Goal: Task Accomplishment & Management: Use online tool/utility

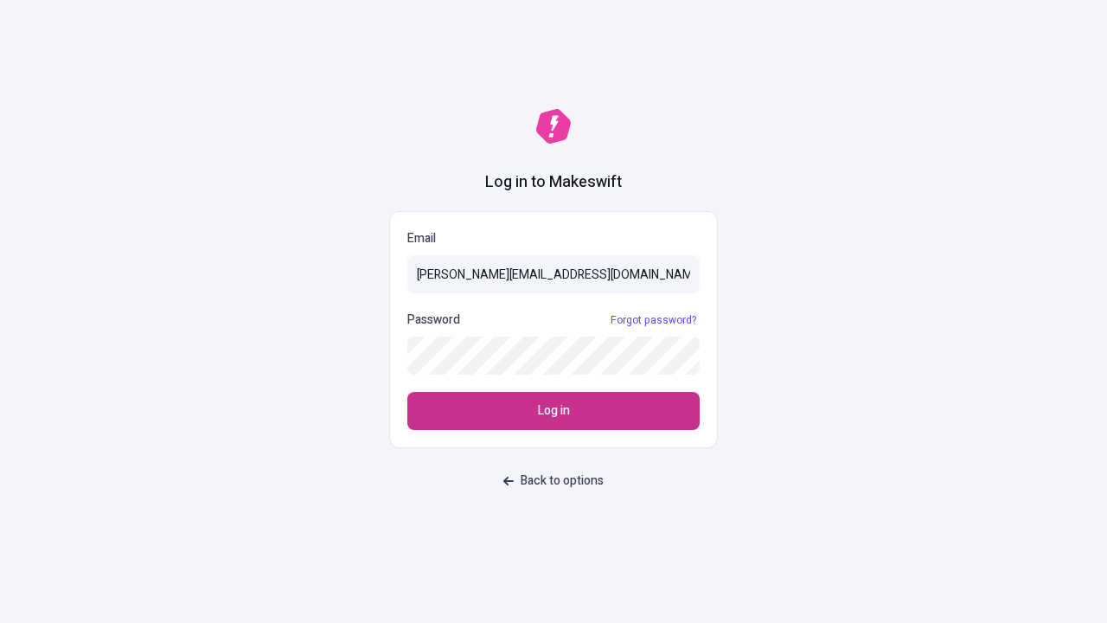
click at [553, 411] on span "Log in" at bounding box center [554, 410] width 32 height 19
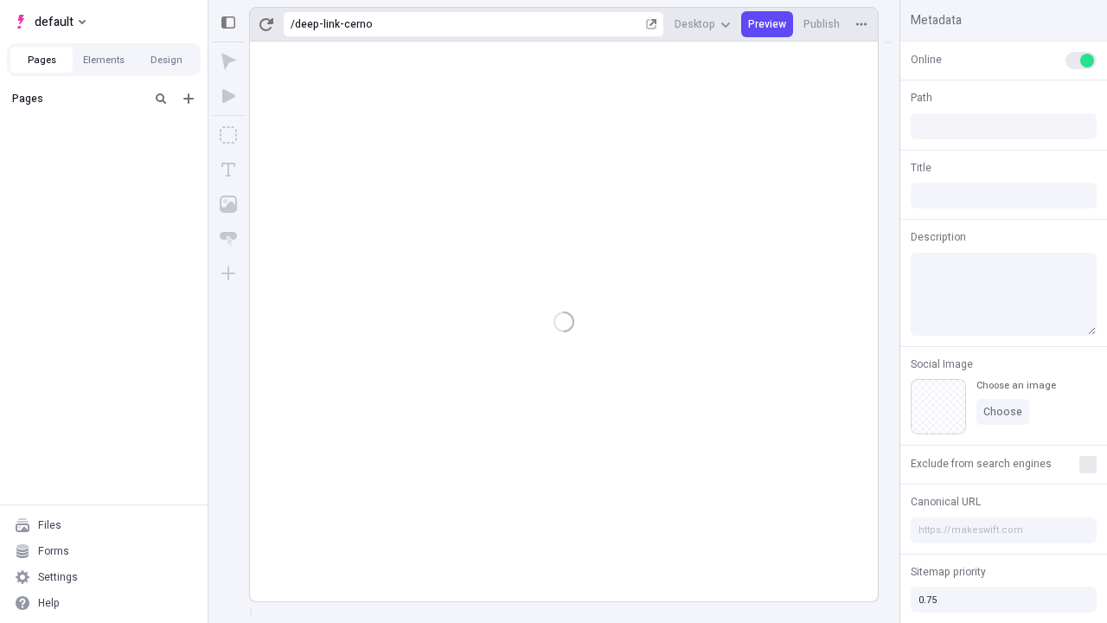
type input "/deep-link-cerno"
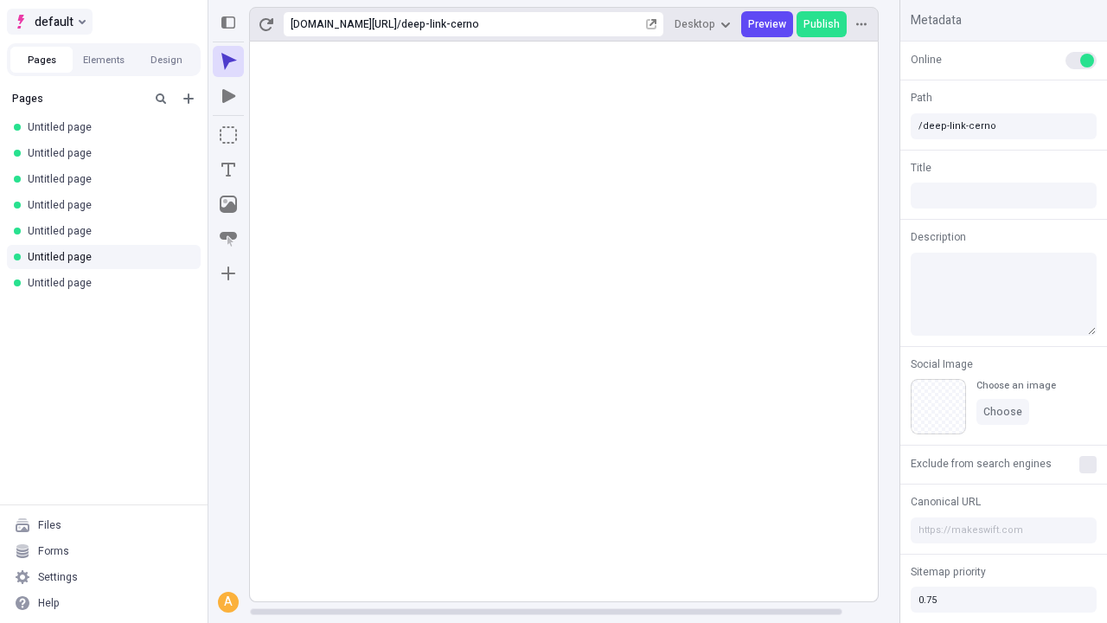
click at [48, 22] on span "default" at bounding box center [54, 21] width 39 height 21
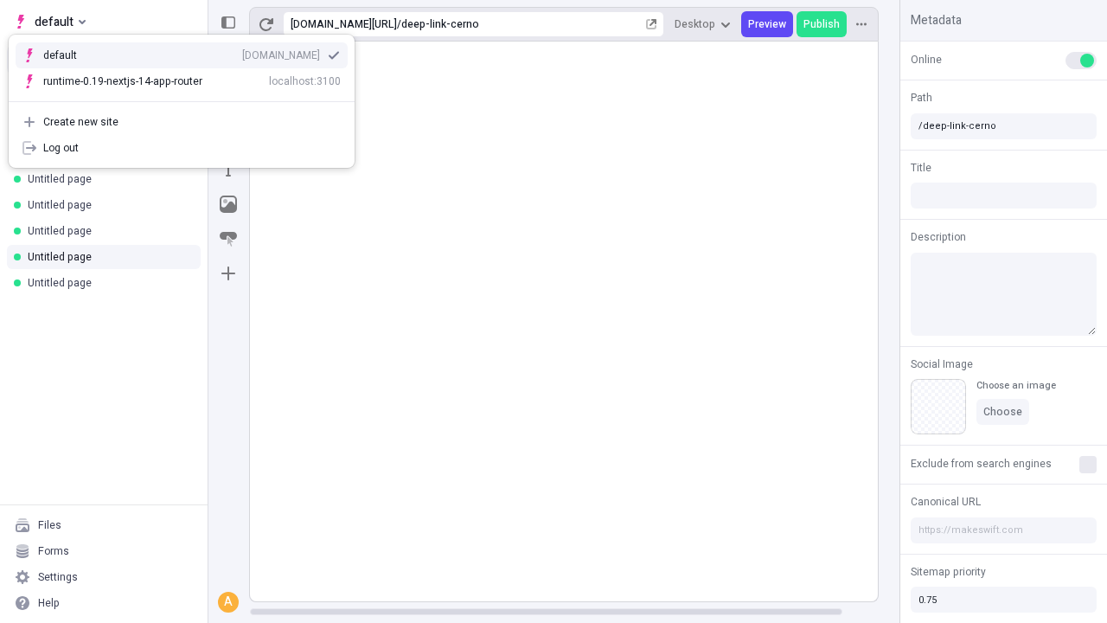
click at [182, 122] on div "Create new site" at bounding box center [191, 122] width 297 height 14
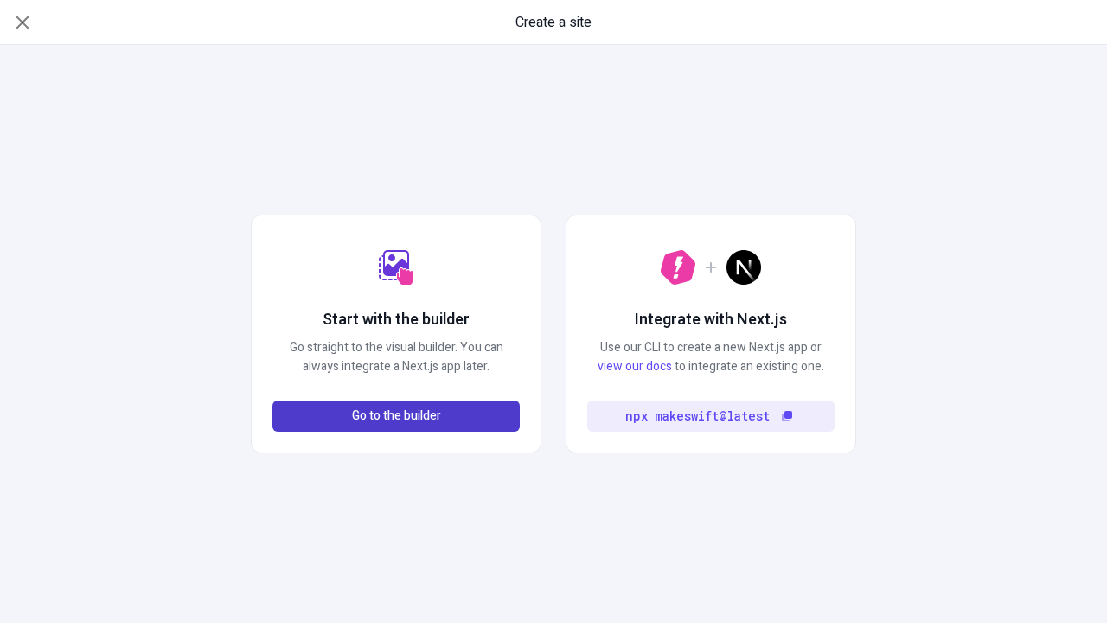
click at [396, 416] on span "Go to the builder" at bounding box center [396, 415] width 89 height 19
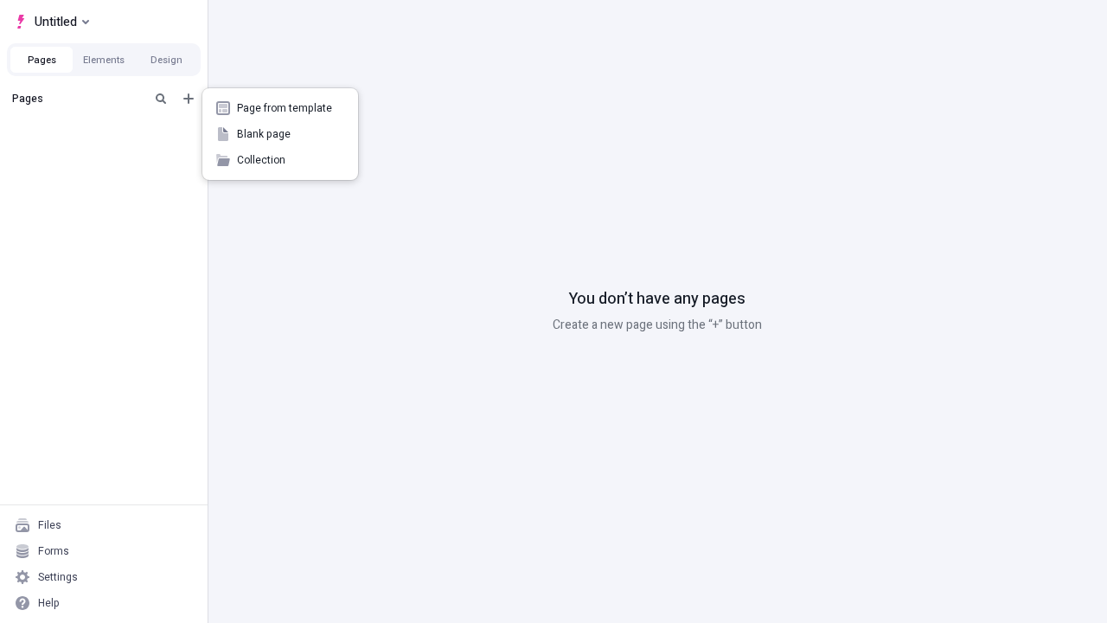
click at [280, 134] on span "Blank page" at bounding box center [290, 134] width 107 height 14
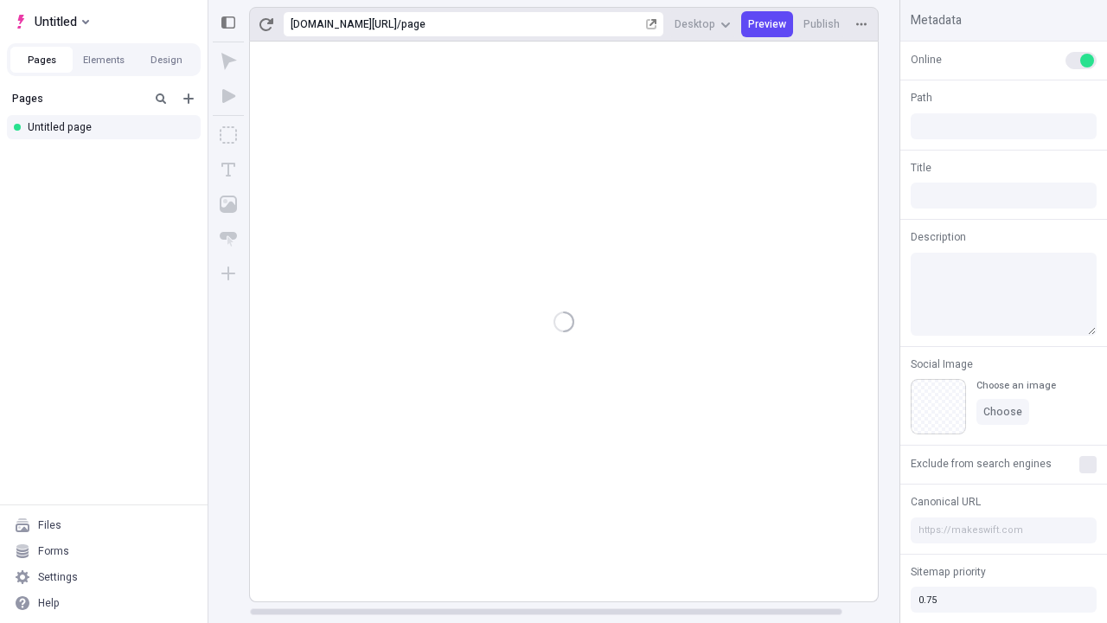
type input "/page"
click at [822, 24] on span "Publish" at bounding box center [821, 24] width 36 height 14
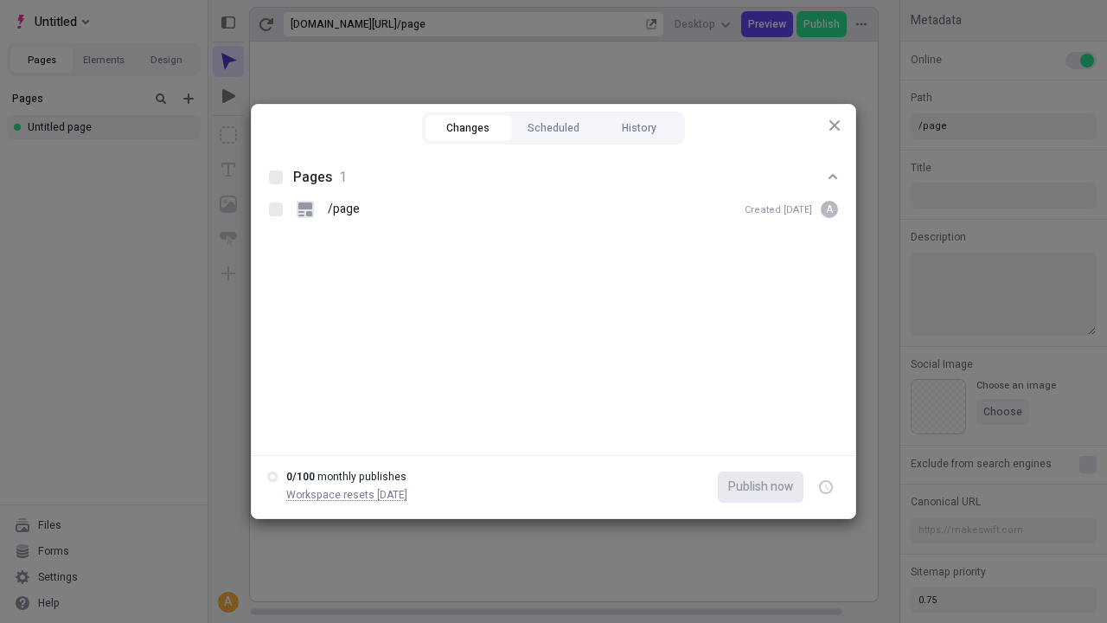
click at [468, 128] on button "Changes" at bounding box center [468, 128] width 86 height 26
click at [276, 177] on div at bounding box center [276, 177] width 14 height 14
checkbox input "true"
click at [826, 487] on icon "button" at bounding box center [827, 487] width 4 height 6
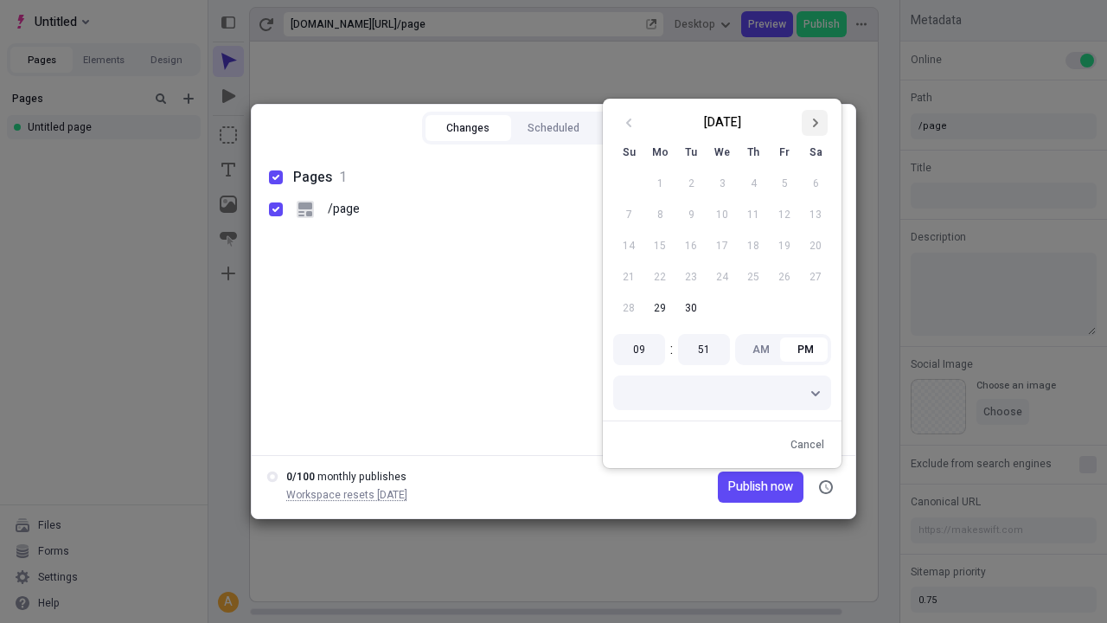
click at [814, 123] on icon "Go to next month" at bounding box center [814, 123] width 10 height 10
click at [734, 487] on span "Publish now" at bounding box center [760, 486] width 65 height 19
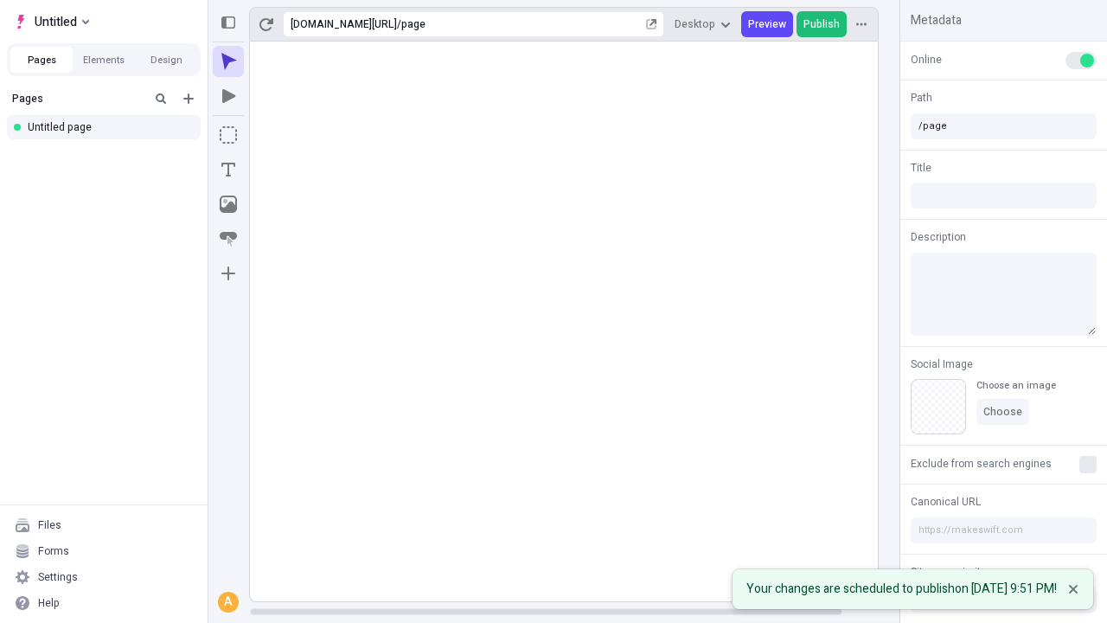
click at [822, 24] on span "Publish" at bounding box center [821, 24] width 36 height 14
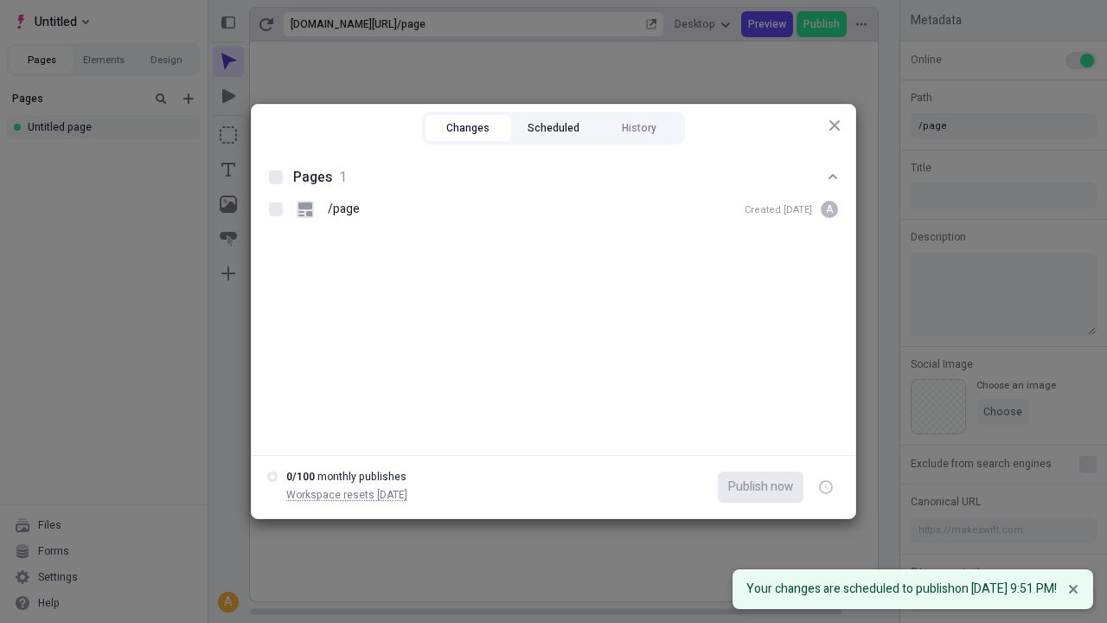
click at [553, 128] on button "Scheduled" at bounding box center [554, 128] width 86 height 26
